Goal: Information Seeking & Learning: Learn about a topic

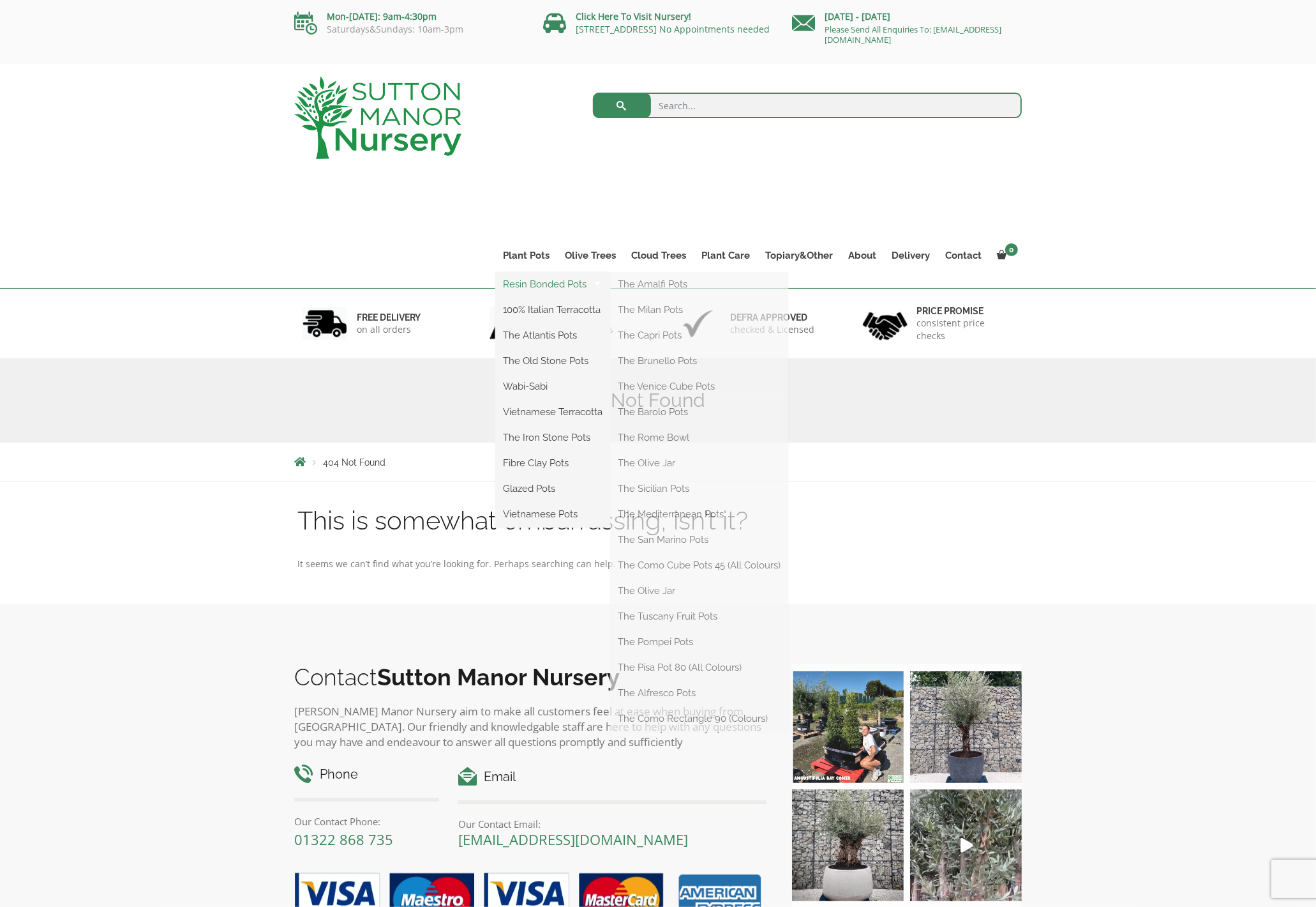
click at [540, 285] on link "Resin Bonded Pots" at bounding box center [553, 284] width 115 height 19
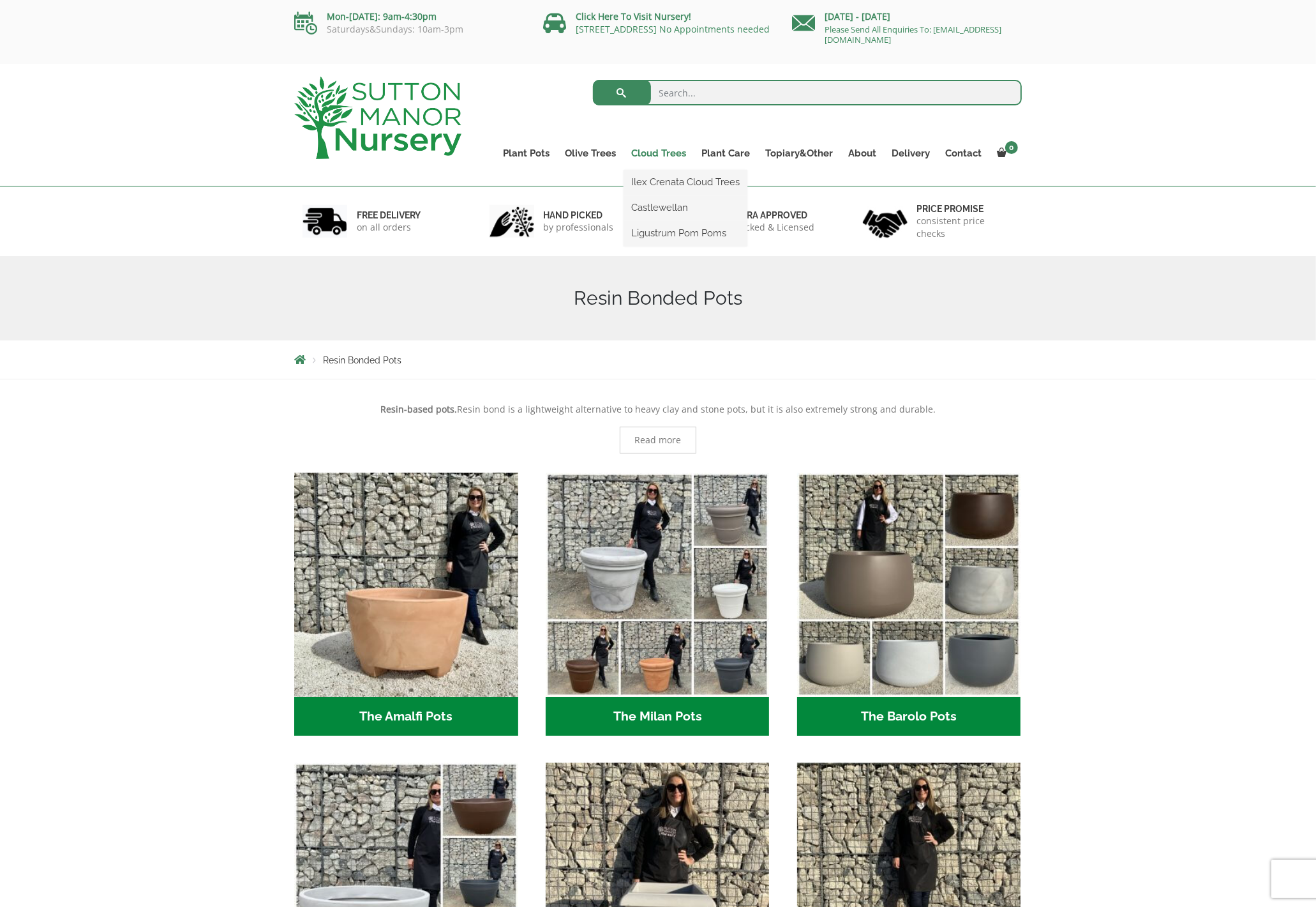
click at [670, 152] on link "Cloud Trees" at bounding box center [658, 153] width 70 height 18
click at [679, 188] on link "Ilex Crenata Cloud Trees" at bounding box center [685, 182] width 124 height 19
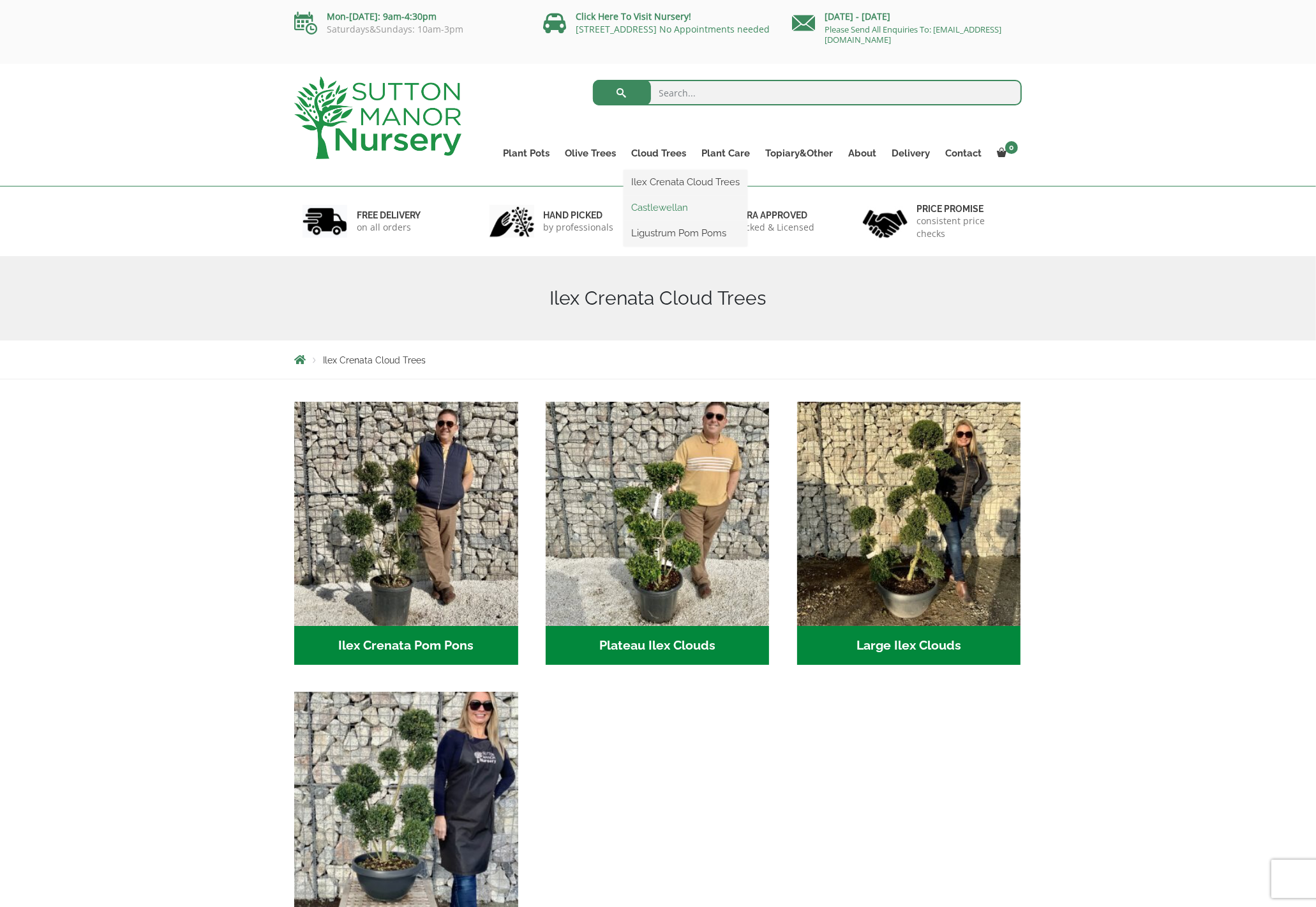
click at [660, 206] on link "Castlewellan" at bounding box center [685, 208] width 124 height 19
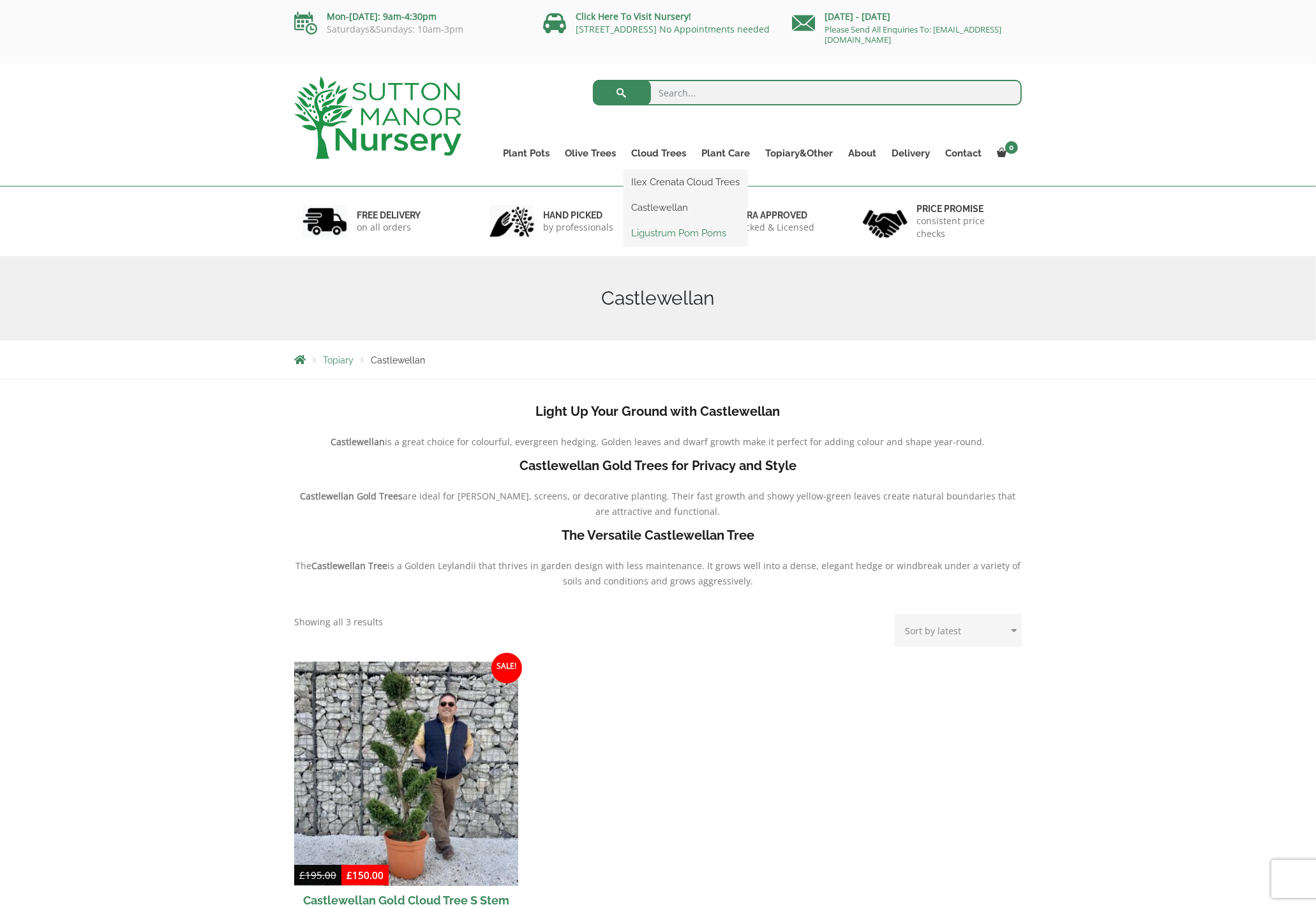
click at [684, 234] on link "Ligustrum Pom Poms" at bounding box center [685, 234] width 124 height 19
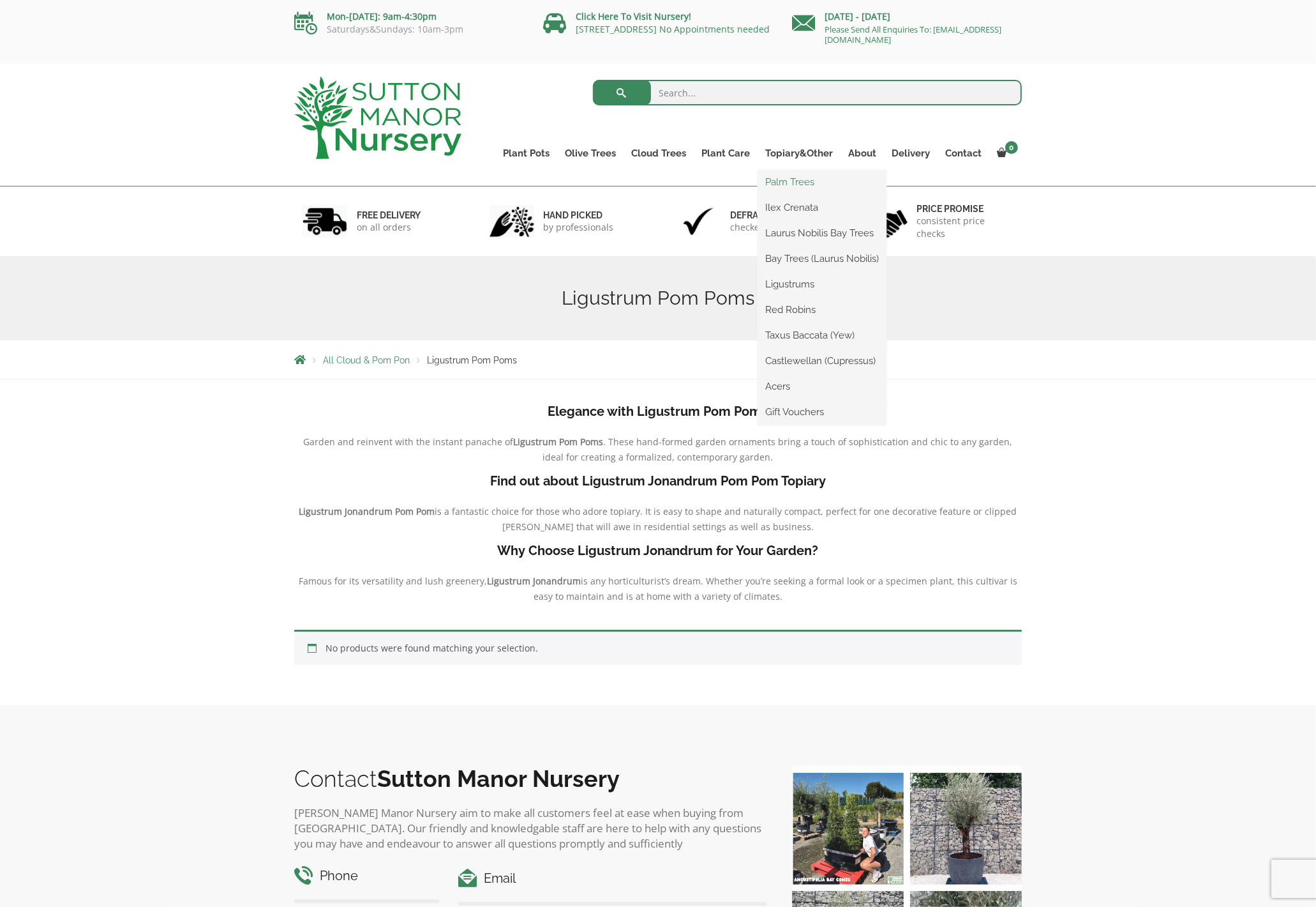
click at [795, 188] on link "Palm Trees" at bounding box center [822, 182] width 129 height 19
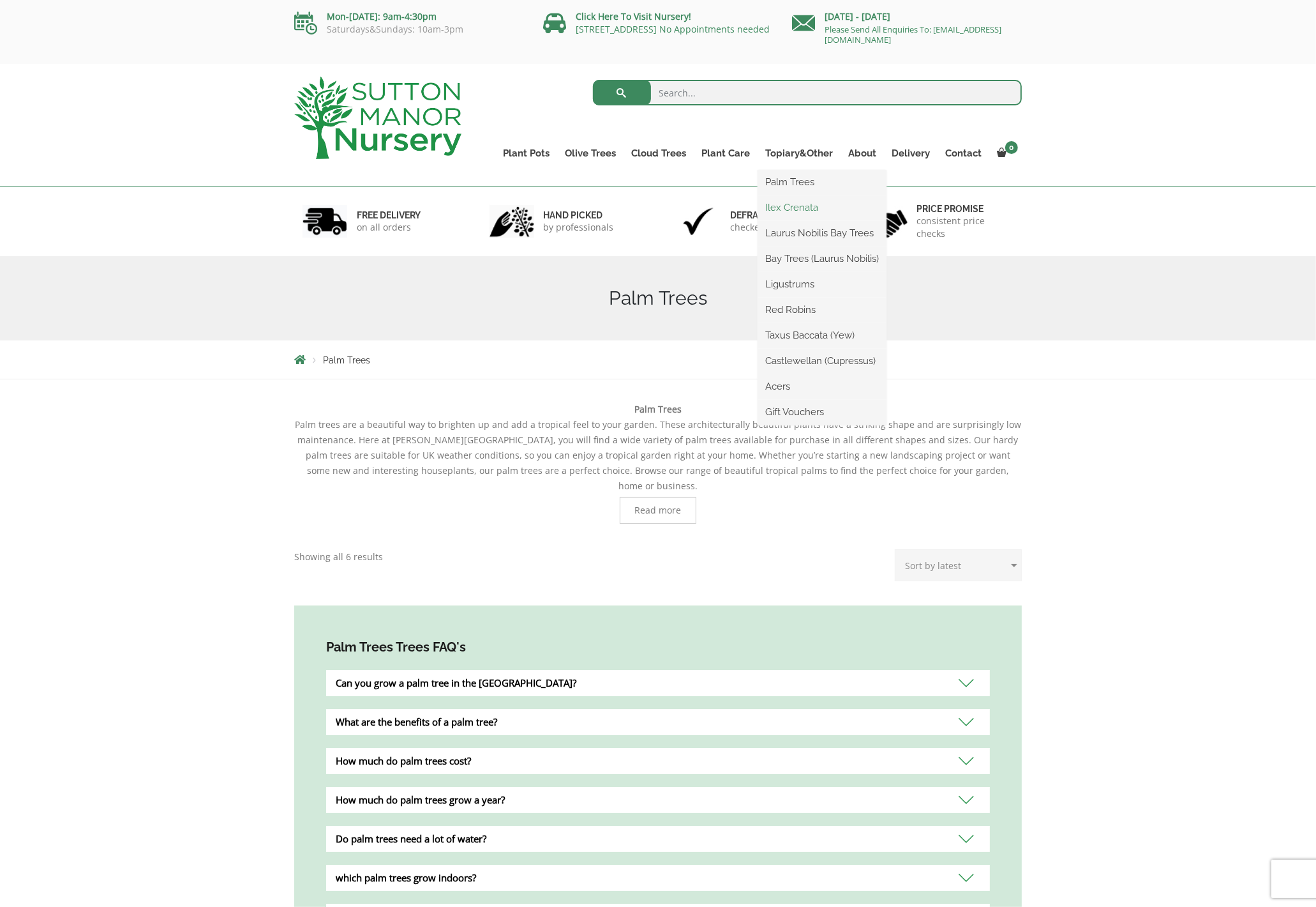
click at [794, 206] on link "Ilex Crenata" at bounding box center [822, 208] width 129 height 19
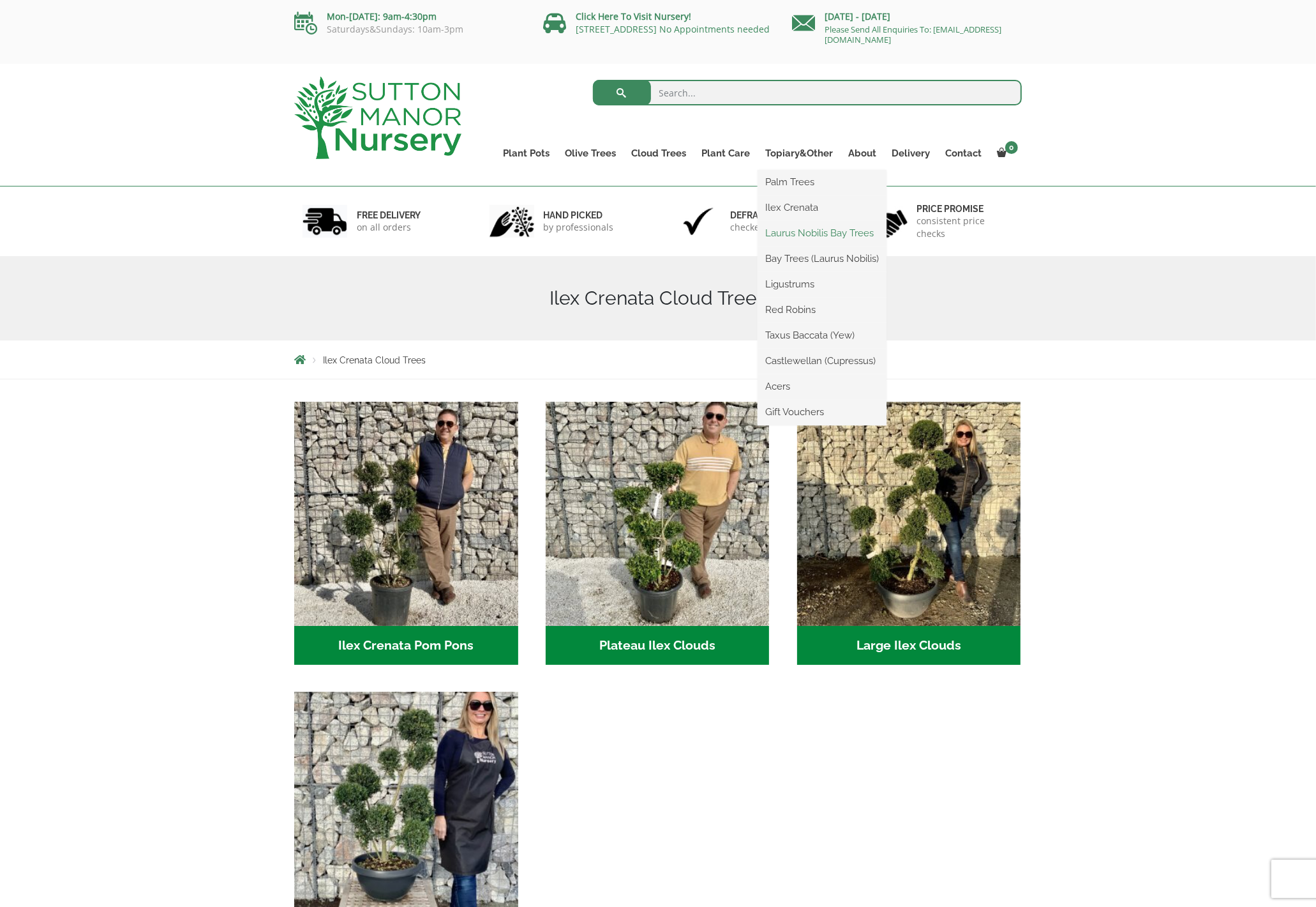
click at [799, 231] on link "Laurus Nobilis Bay Trees" at bounding box center [822, 234] width 129 height 19
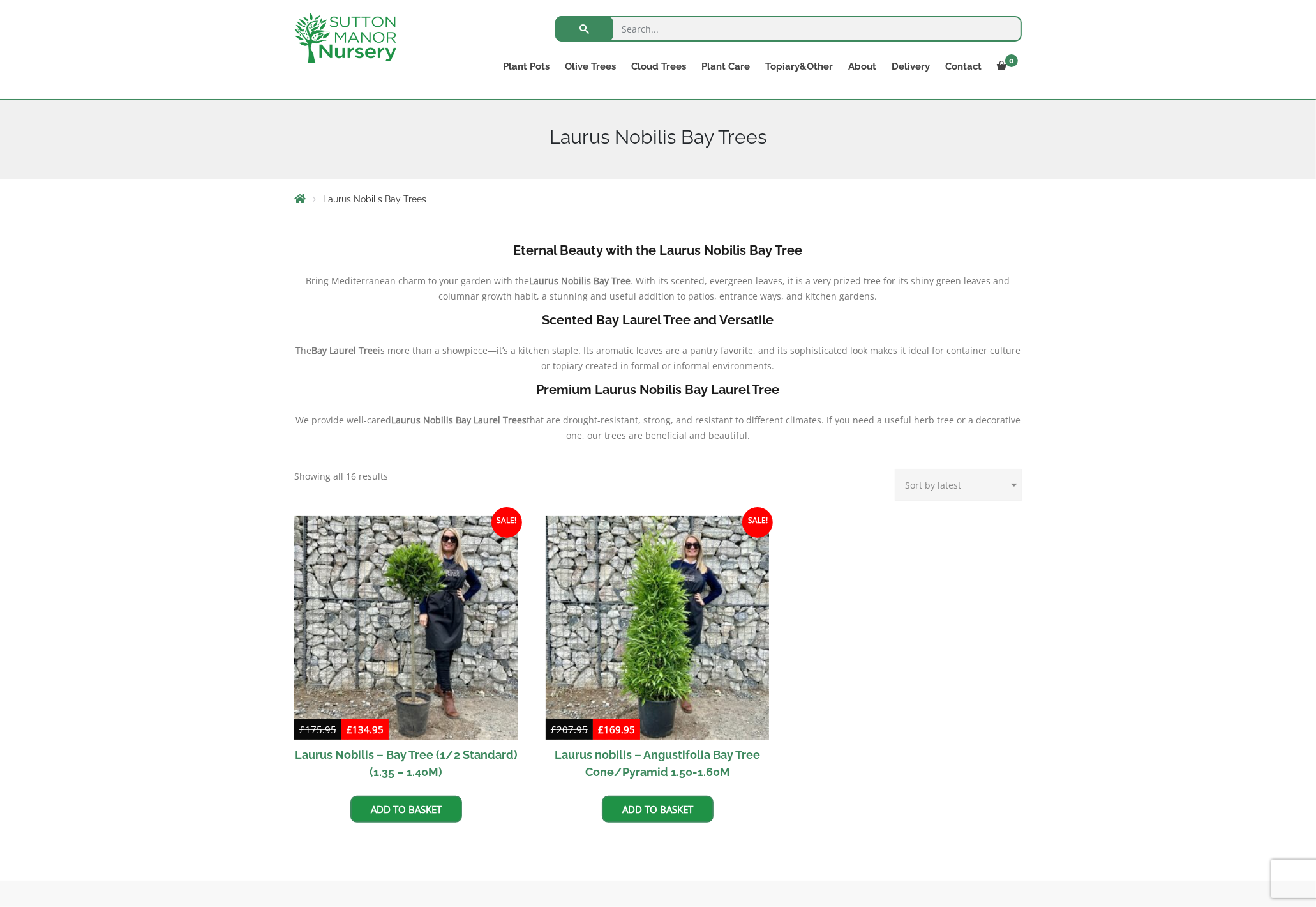
scroll to position [143, 0]
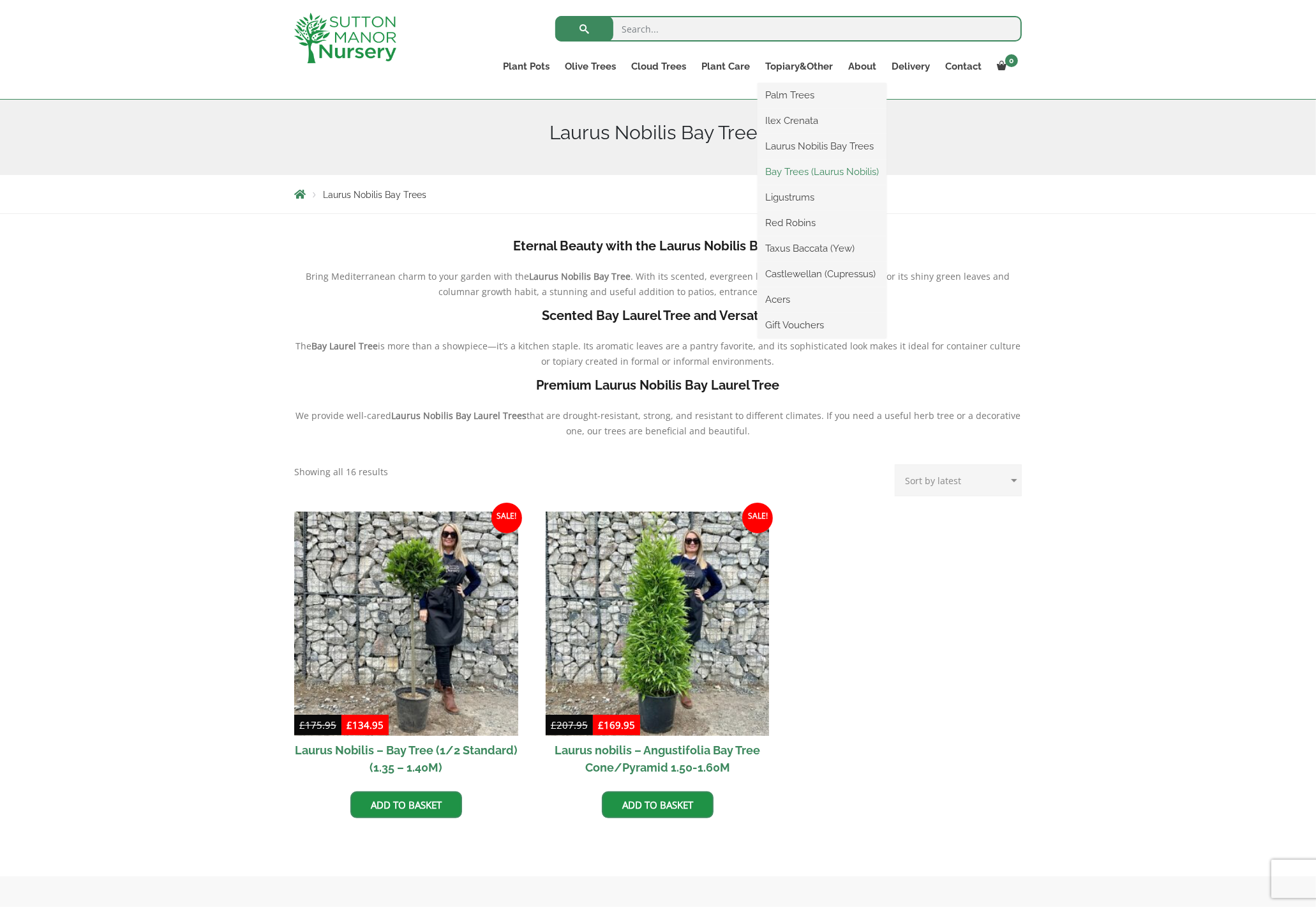
click at [801, 169] on link "Bay Trees (Laurus Nobilis)" at bounding box center [822, 172] width 129 height 19
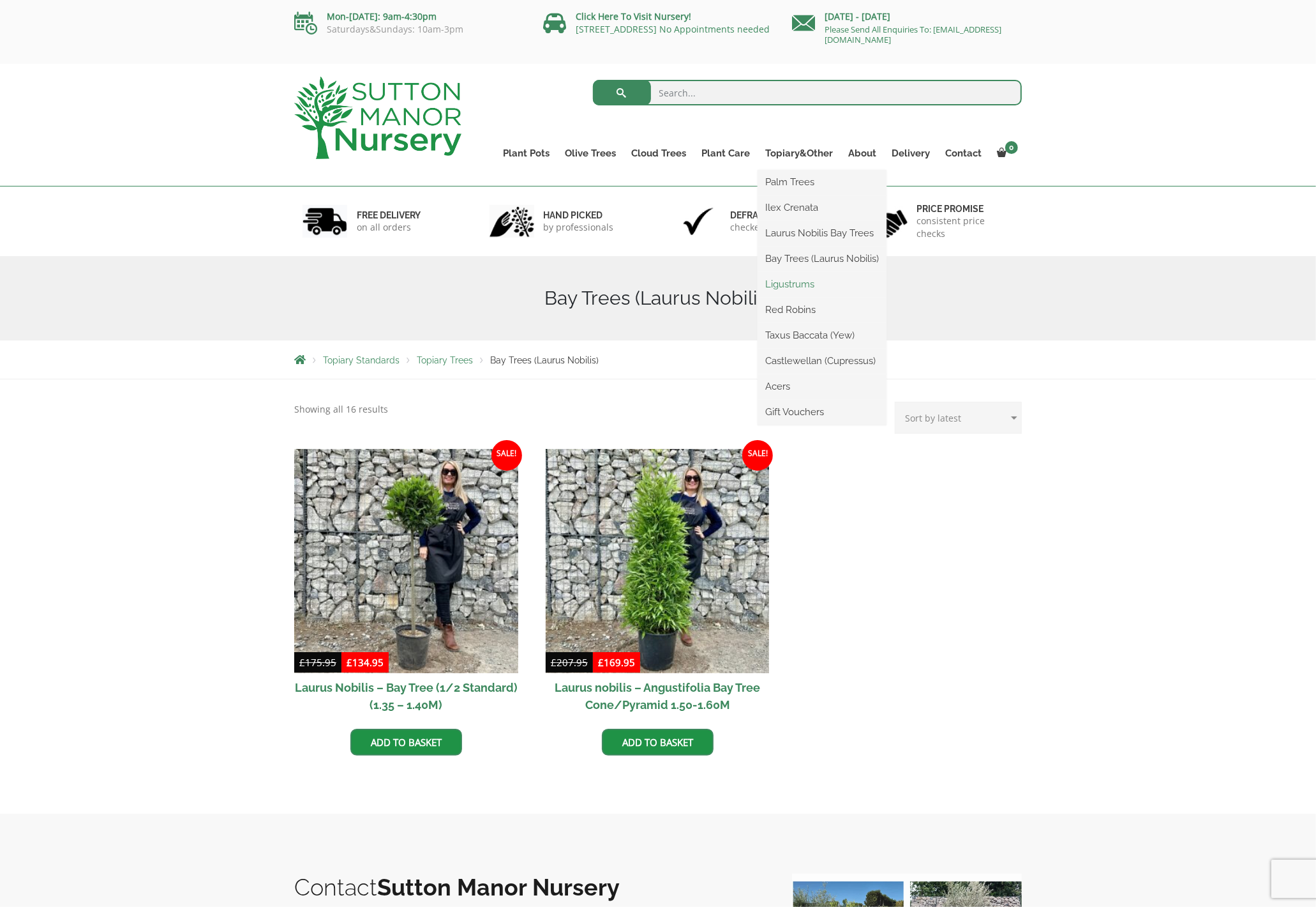
click at [806, 286] on link "Ligustrums" at bounding box center [822, 284] width 129 height 19
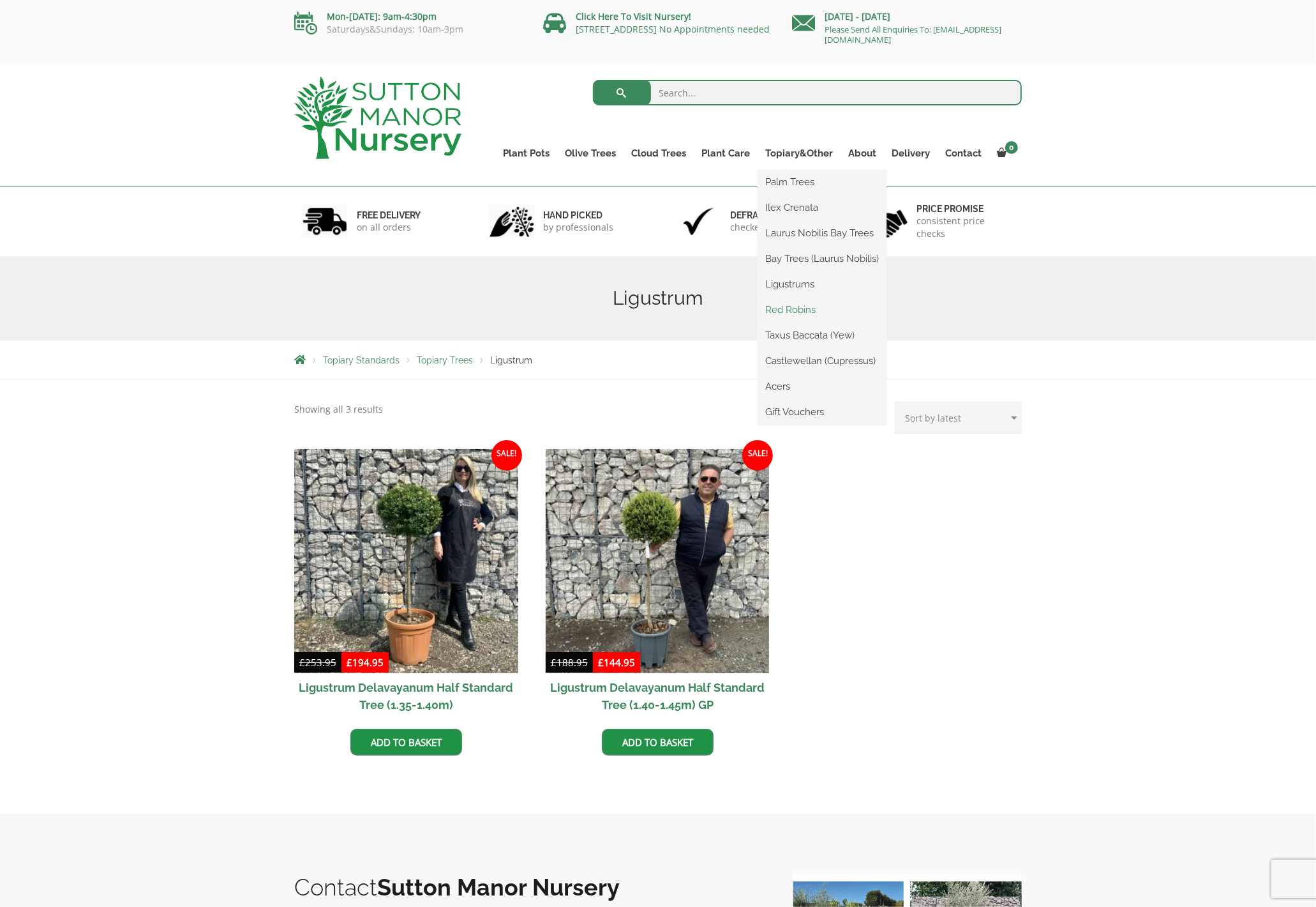
click at [810, 310] on link "Red Robins" at bounding box center [822, 310] width 129 height 19
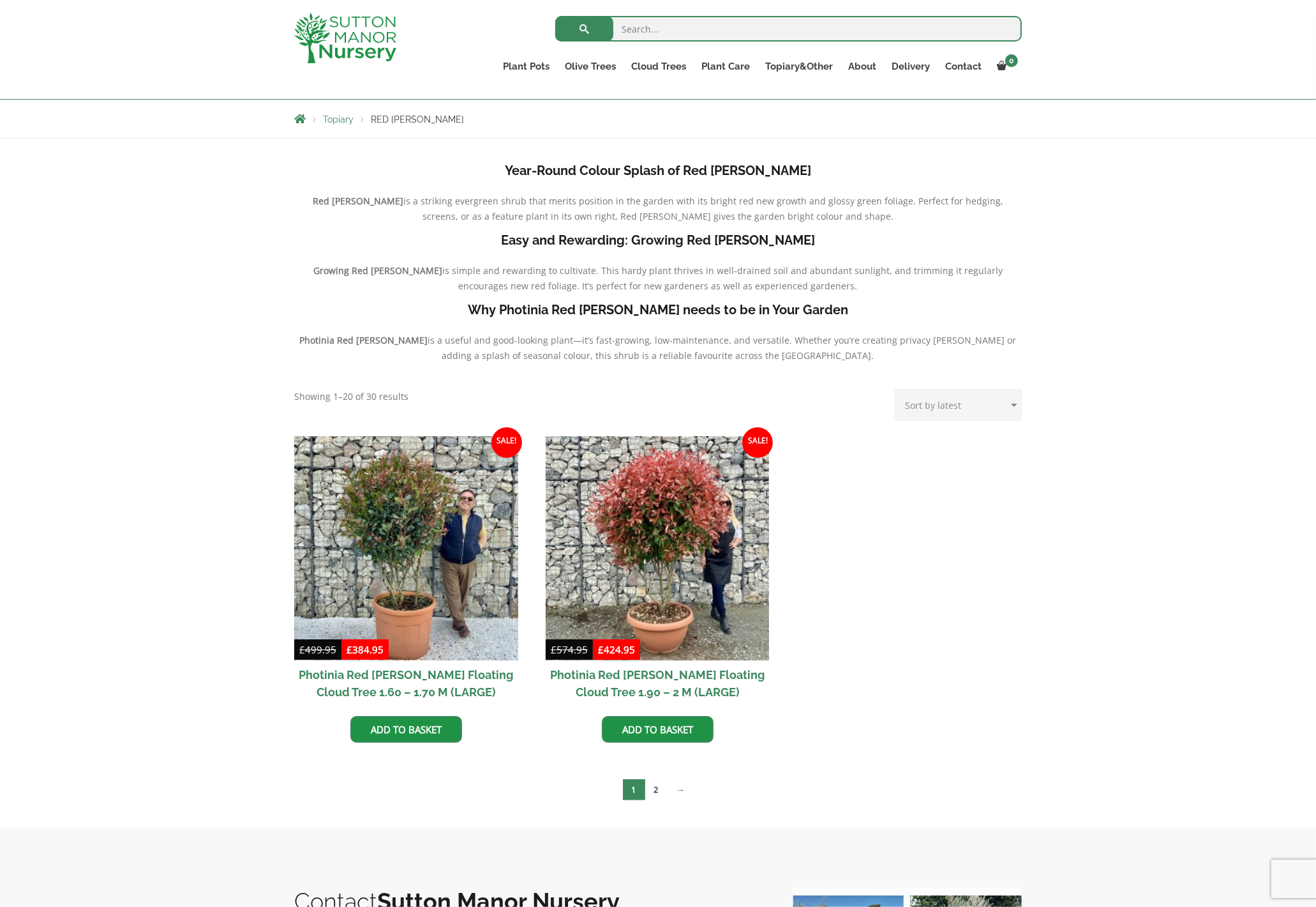
scroll to position [224, 0]
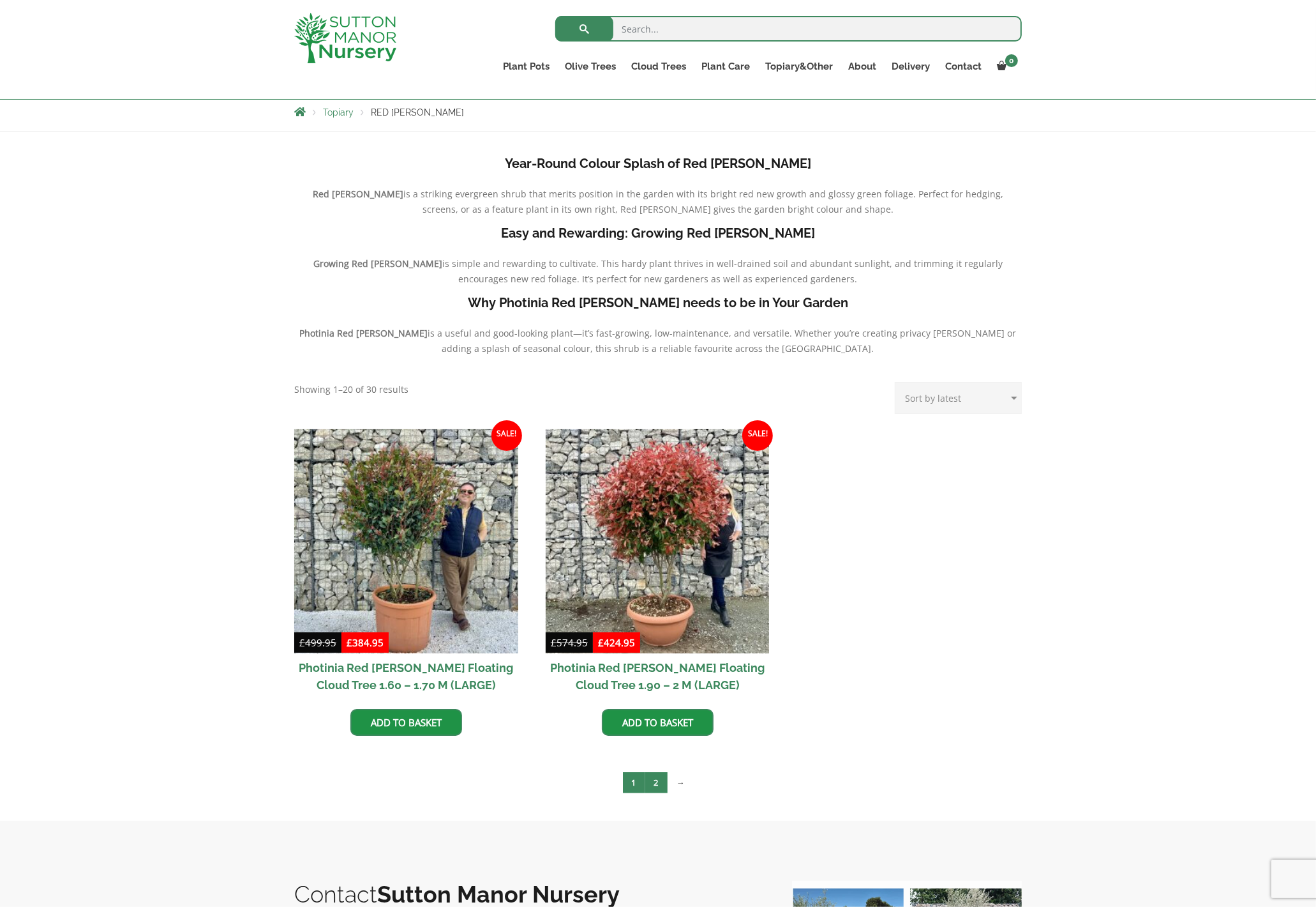
click at [661, 786] on link "2" at bounding box center [657, 782] width 22 height 21
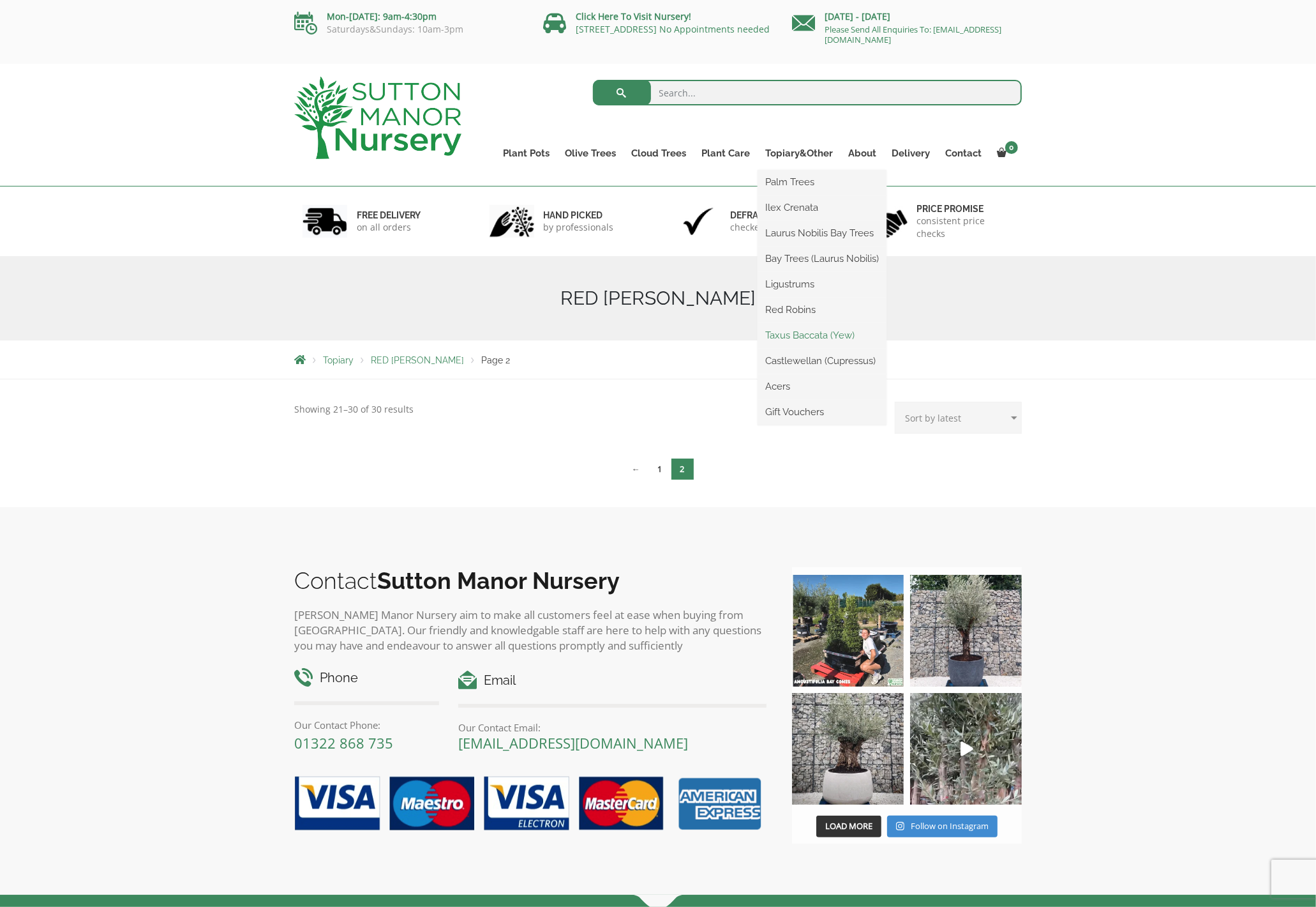
click at [821, 333] on link "Taxus Baccata (Yew)" at bounding box center [822, 335] width 129 height 19
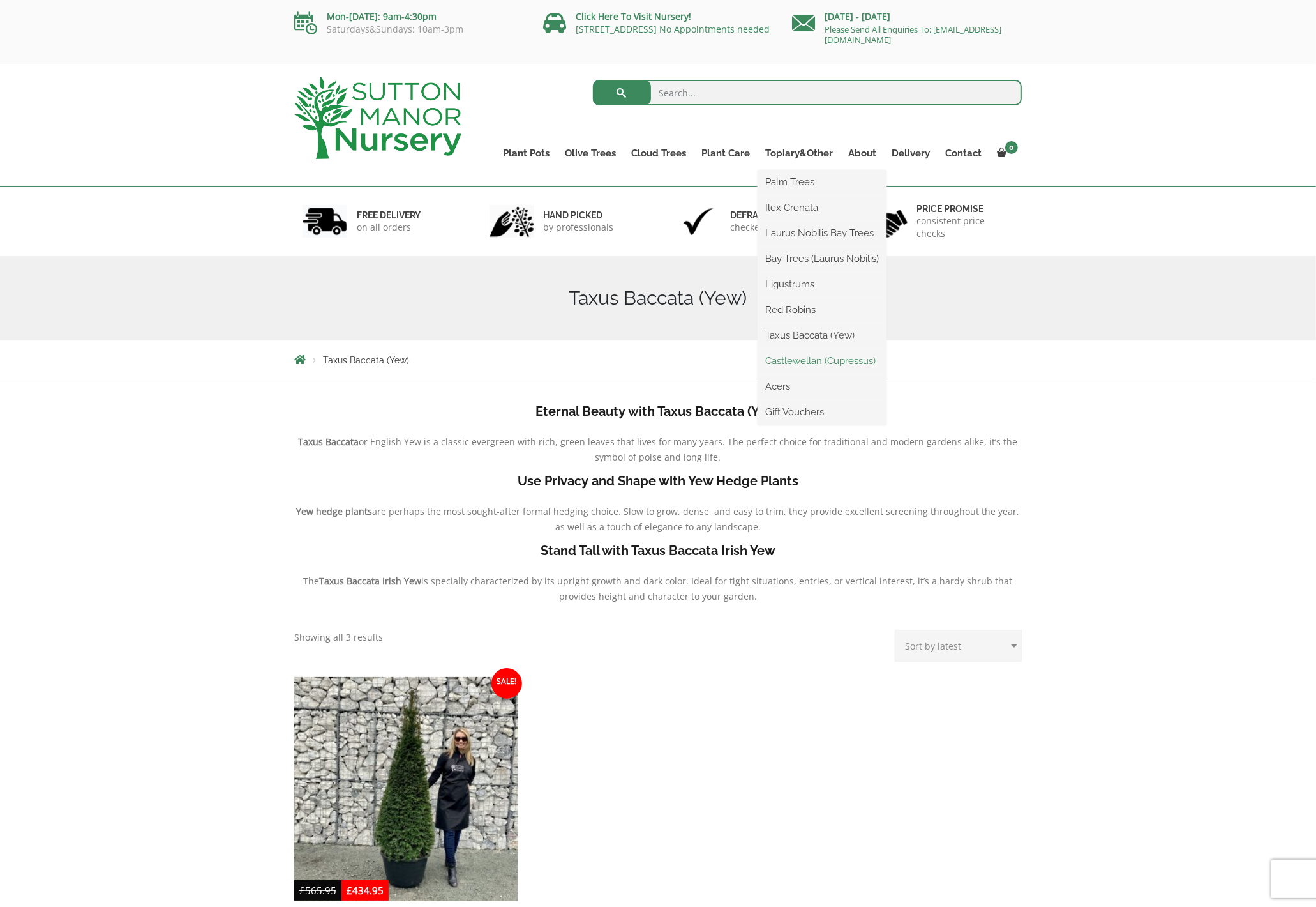
click at [822, 365] on link "Castlewellan (Cupressus)" at bounding box center [822, 361] width 129 height 19
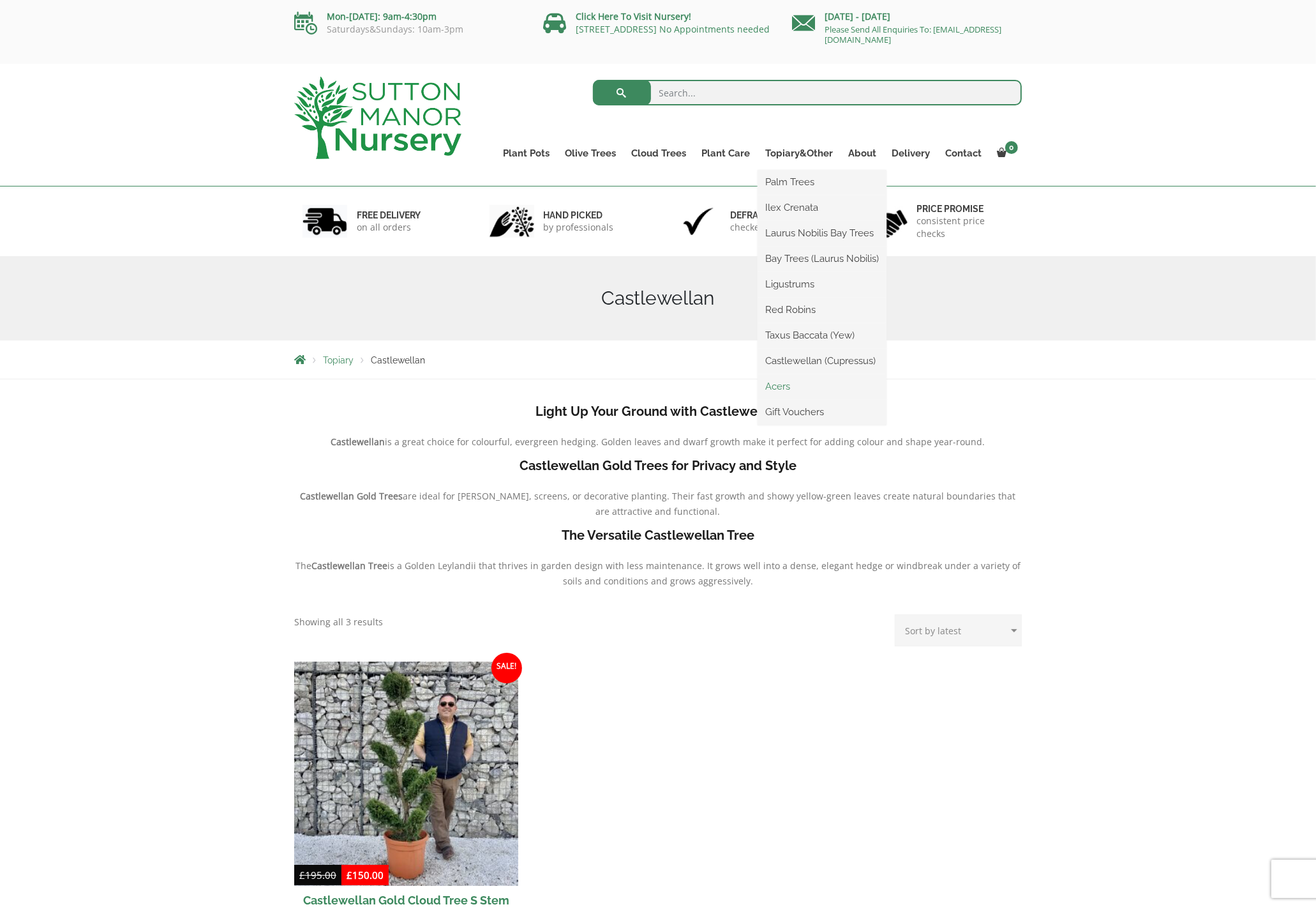
click at [797, 389] on link "Acers" at bounding box center [822, 387] width 129 height 19
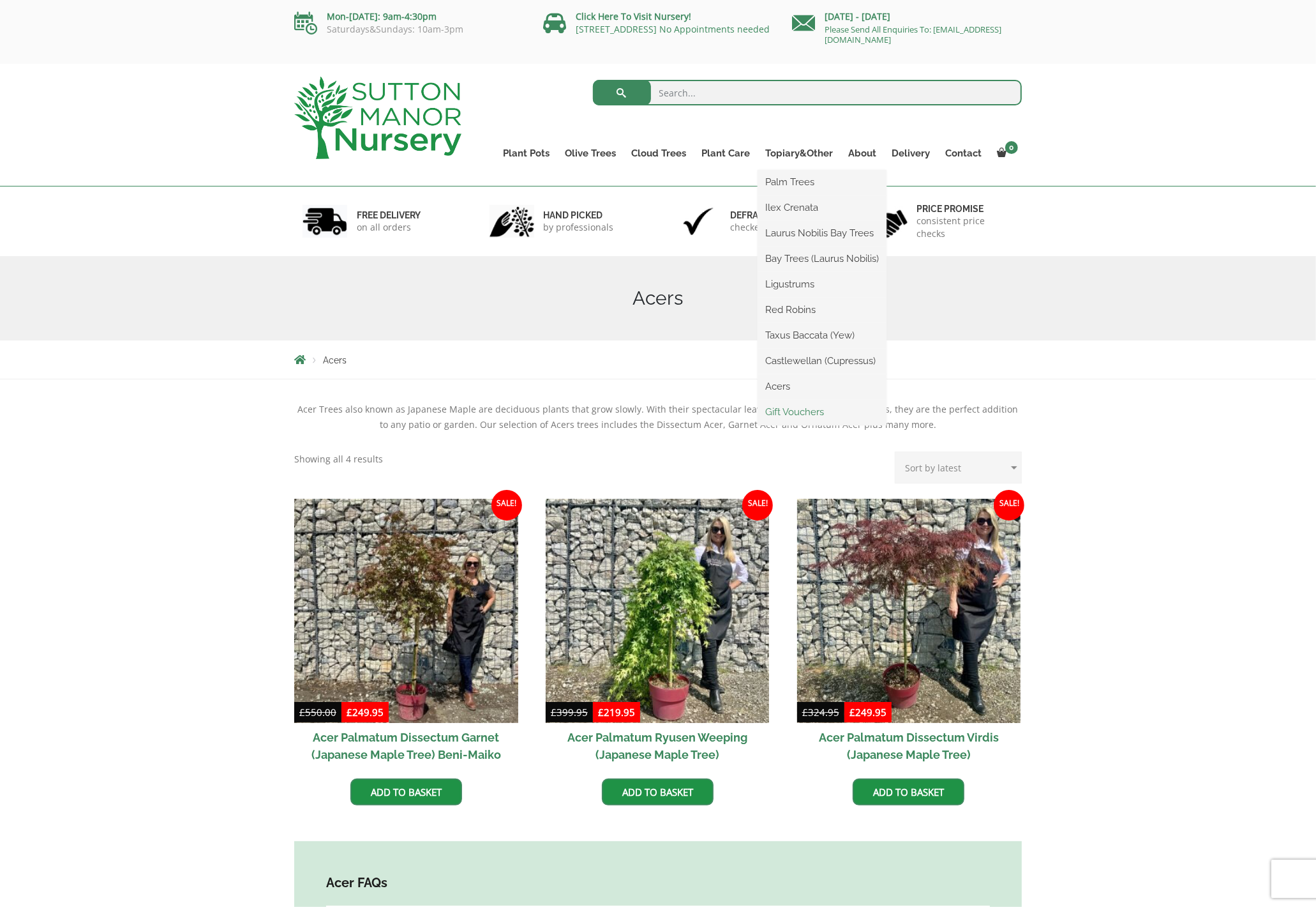
click at [799, 411] on link "Gift Vouchers" at bounding box center [822, 412] width 129 height 19
